Goal: Information Seeking & Learning: Check status

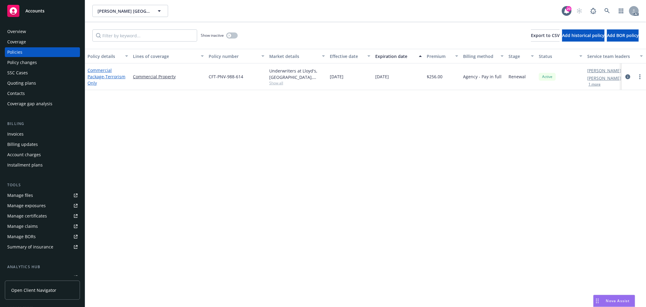
click at [98, 73] on link "Commercial Package - Terrorism Only" at bounding box center [107, 76] width 38 height 18
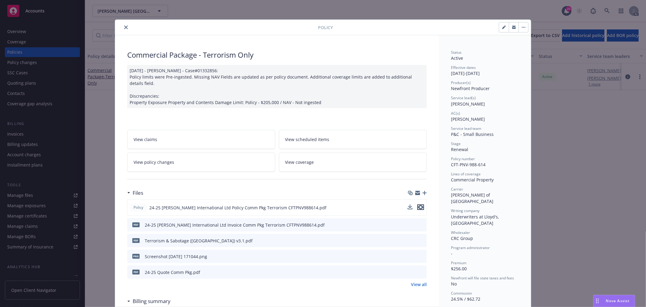
click at [418, 207] on icon "preview file" at bounding box center [420, 207] width 5 height 4
click at [416, 286] on link "View all" at bounding box center [419, 284] width 16 height 6
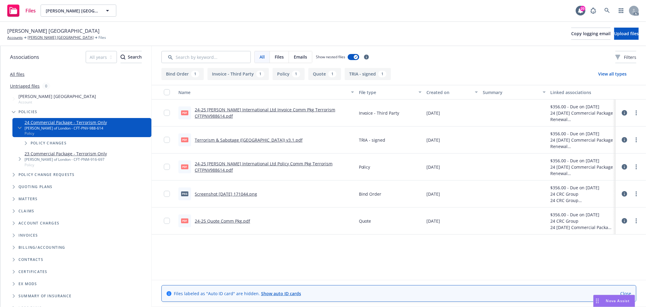
click at [245, 140] on link "Terrorism & Sabotage (US) v3.1.pdf" at bounding box center [249, 140] width 108 height 6
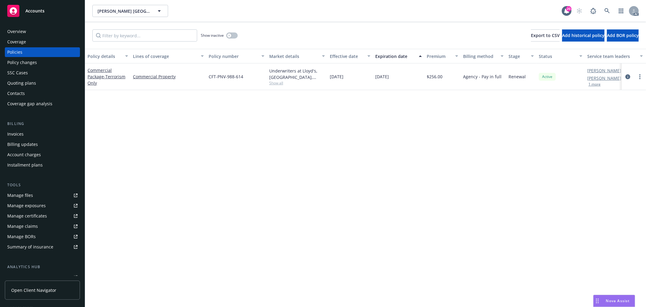
click at [29, 29] on div "Overview" at bounding box center [42, 32] width 70 height 10
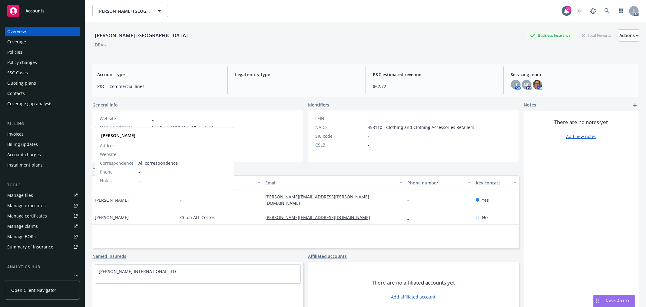
click at [98, 198] on span "Chris Massingham" at bounding box center [112, 200] width 34 height 6
copy span "Chris"
drag, startPoint x: 270, startPoint y: 211, endPoint x: 315, endPoint y: 221, distance: 46.3
click at [313, 212] on div "Scott Taylor CC on ALL Corros scott@alanboswell.com - No" at bounding box center [305, 217] width 427 height 15
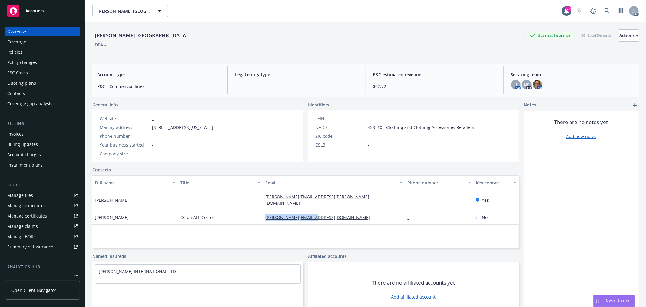
copy div "scott@alanboswell.com"
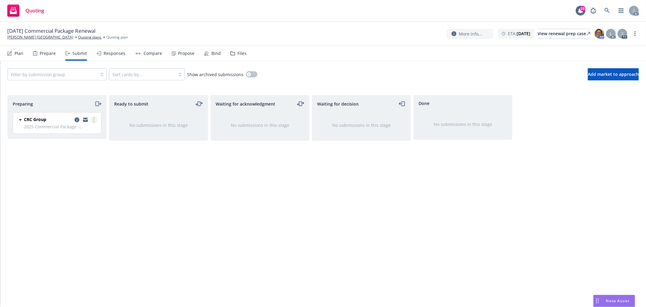
click at [95, 120] on link "more" at bounding box center [93, 119] width 7 height 7
click at [88, 144] on span "Log acknowledgement" at bounding box center [67, 144] width 60 height 6
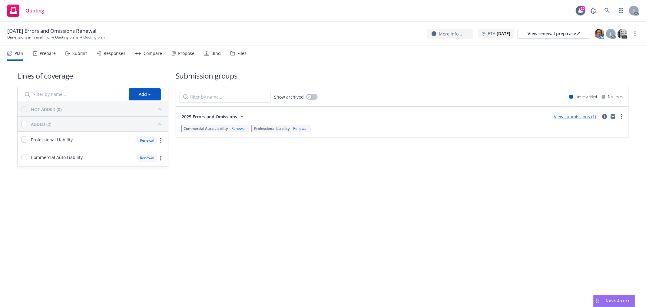
click at [73, 53] on div "Submit" at bounding box center [79, 53] width 15 height 5
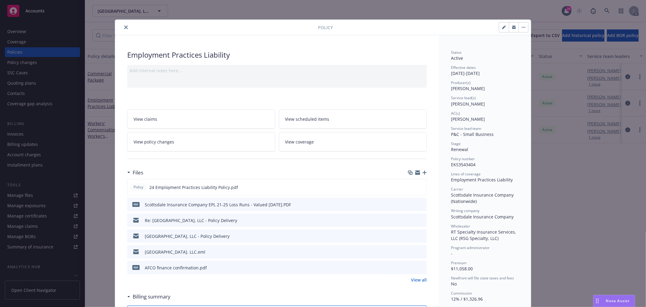
drag, startPoint x: 197, startPoint y: 141, endPoint x: 241, endPoint y: 141, distance: 44.2
click at [197, 141] on link "View policy changes" at bounding box center [201, 141] width 148 height 19
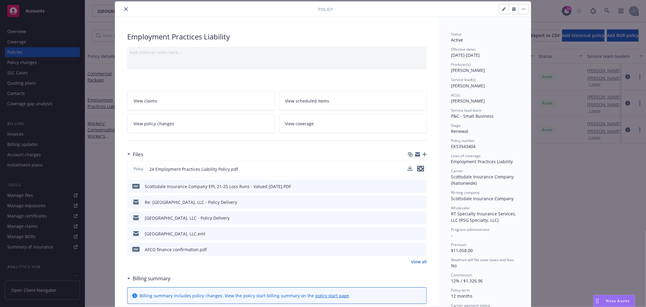
click at [418, 168] on icon "preview file" at bounding box center [420, 168] width 5 height 4
click at [418, 258] on link "View all" at bounding box center [419, 261] width 16 height 6
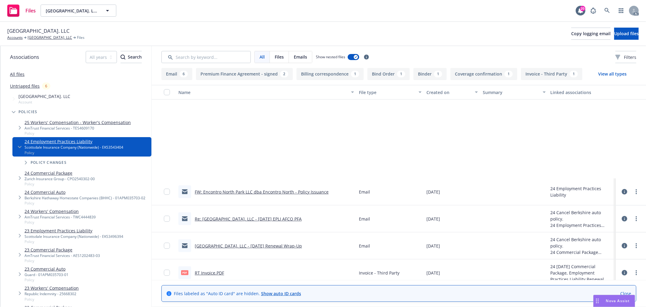
scroll to position [246, 0]
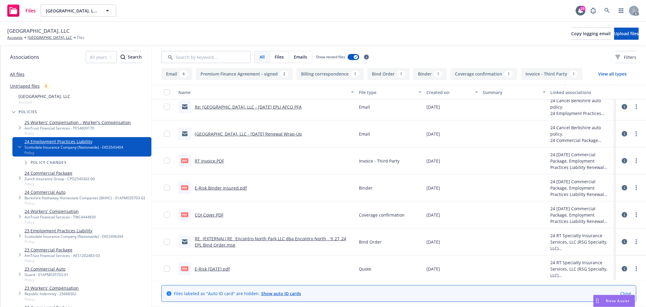
click at [210, 267] on link "E-Risk 8.26.24.pdf" at bounding box center [212, 269] width 35 height 6
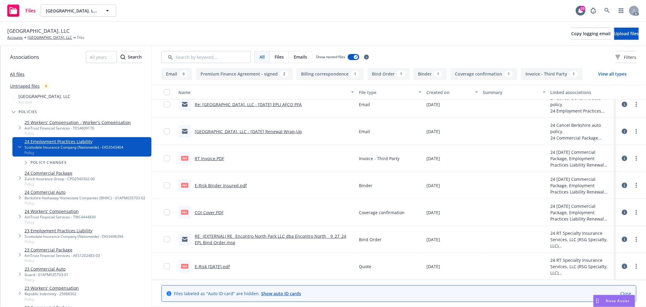
click at [276, 216] on div "PDF COI Cover.PDF" at bounding box center [266, 212] width 181 height 27
click at [225, 184] on link "E-Risk Binder Insured.pdf" at bounding box center [221, 185] width 52 height 6
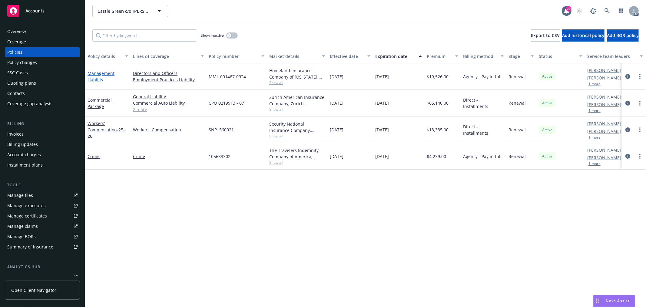
click at [104, 74] on link "Management Liability" at bounding box center [101, 76] width 27 height 12
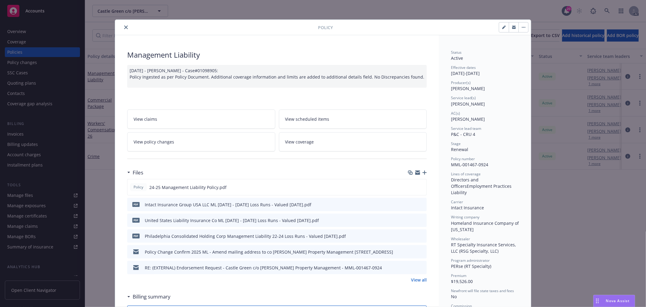
click at [200, 140] on link "View policy changes" at bounding box center [201, 141] width 148 height 19
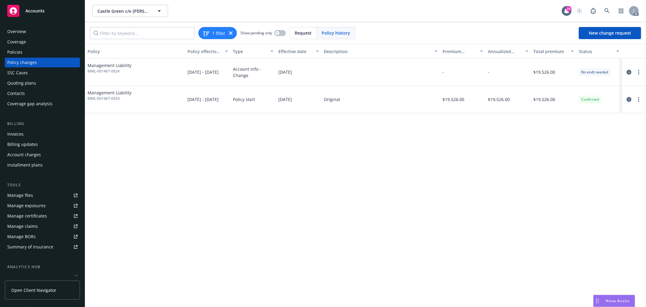
click at [479, 70] on div "-" at bounding box center [462, 71] width 45 height 27
click at [628, 71] on icon "circleInformation" at bounding box center [629, 72] width 5 height 5
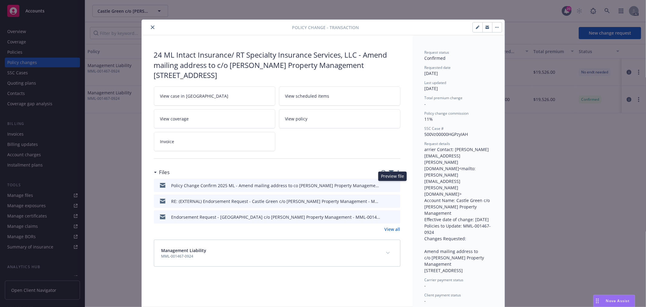
click at [393, 184] on icon "preview file" at bounding box center [394, 185] width 5 height 4
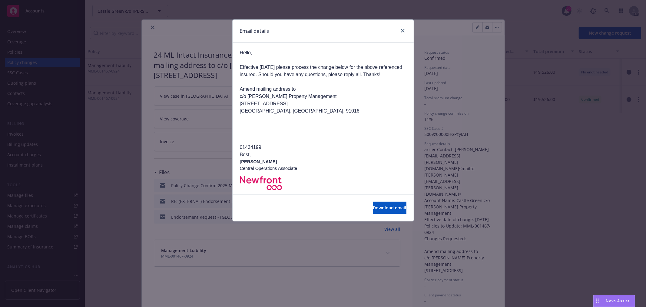
scroll to position [269, 0]
click at [401, 29] on icon "close" at bounding box center [403, 31] width 4 height 4
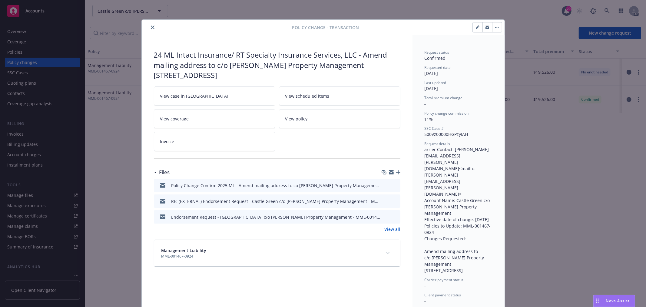
click at [151, 27] on icon "close" at bounding box center [153, 27] width 4 height 4
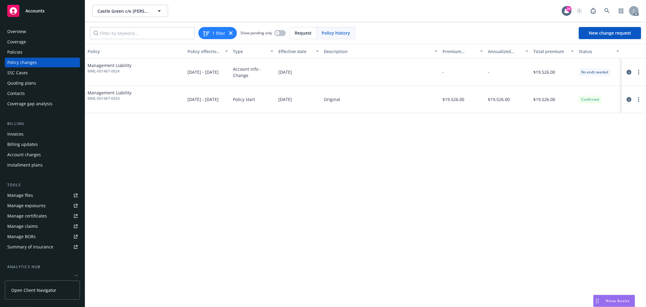
click at [26, 50] on div "Policies" at bounding box center [42, 52] width 70 height 10
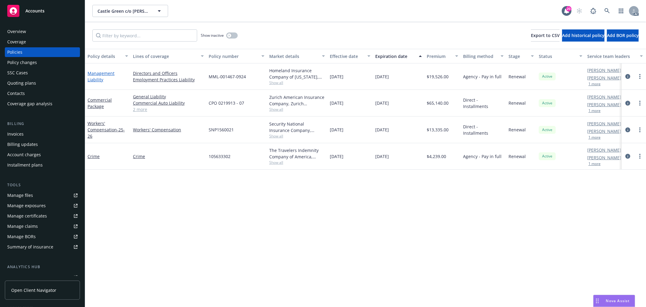
click at [95, 77] on link "Management Liability" at bounding box center [101, 76] width 27 height 12
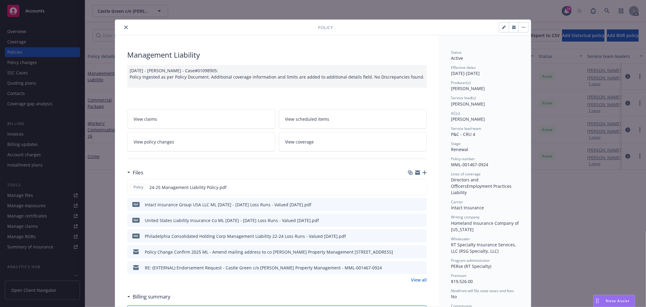
scroll to position [18, 0]
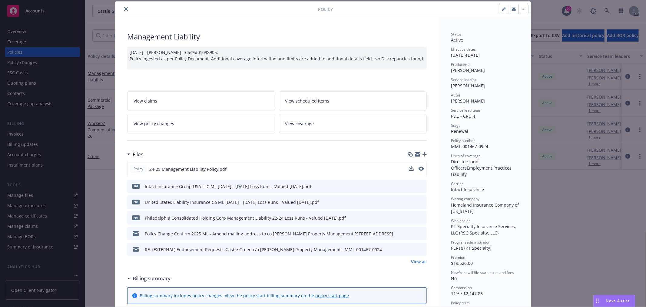
click at [416, 168] on div at bounding box center [416, 169] width 15 height 6
click at [418, 168] on icon "preview file" at bounding box center [420, 168] width 5 height 4
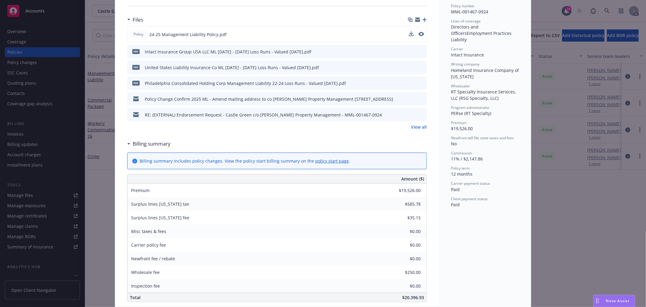
scroll to position [220, 0]
